Goal: Find specific page/section: Find specific page/section

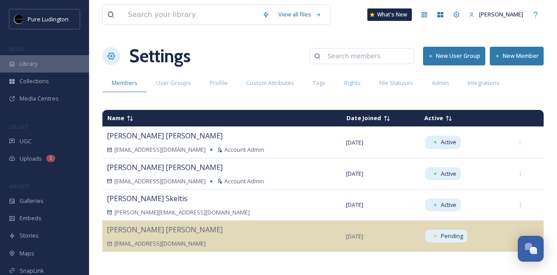
click at [38, 63] on div "Library" at bounding box center [44, 63] width 89 height 17
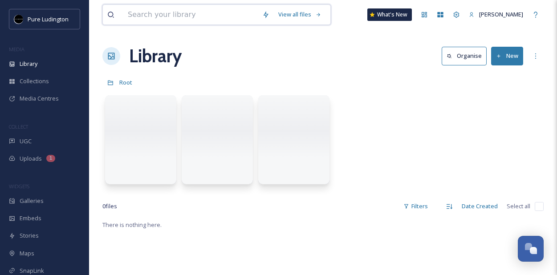
click at [224, 17] on input at bounding box center [190, 15] width 135 height 20
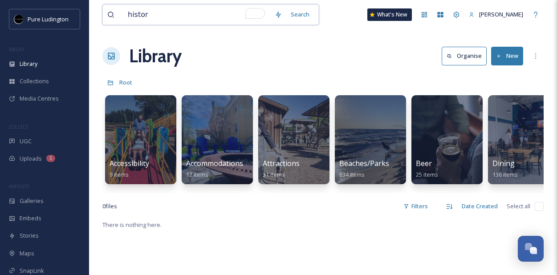
type input "history"
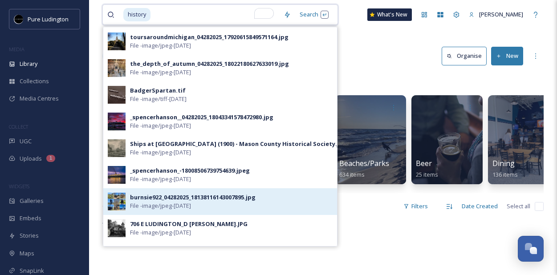
scroll to position [305, 0]
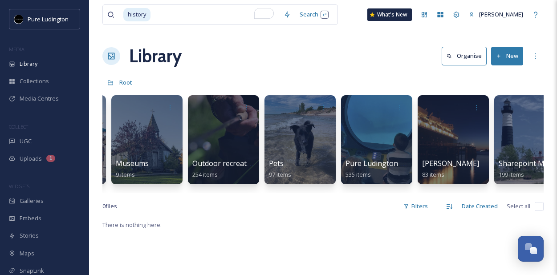
scroll to position [0, 1234]
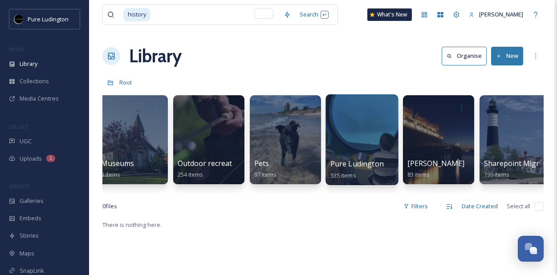
click at [379, 138] on div at bounding box center [362, 139] width 73 height 91
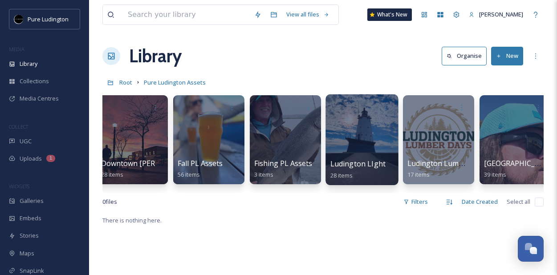
scroll to position [0, 356]
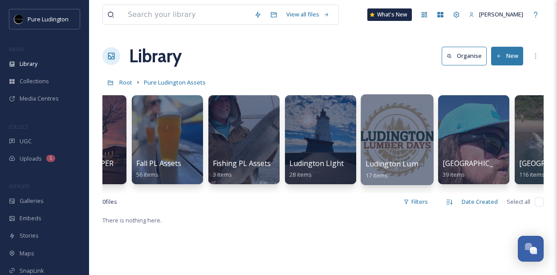
click at [395, 157] on div at bounding box center [397, 139] width 73 height 91
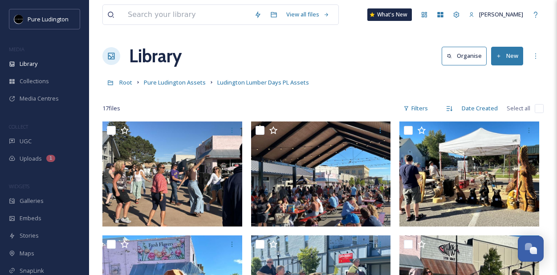
click at [386, 86] on div "Root Pure Ludington Assets Ludington Lumber Days PL Assets" at bounding box center [322, 82] width 441 height 17
